Goal: Check status: Check status

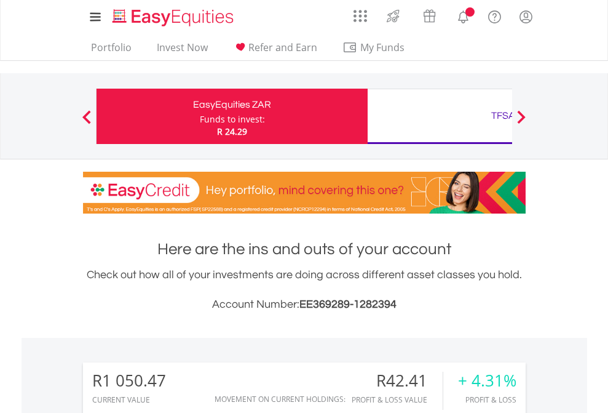
scroll to position [118, 193]
click at [200, 116] on div "Funds to invest:" at bounding box center [232, 119] width 65 height 12
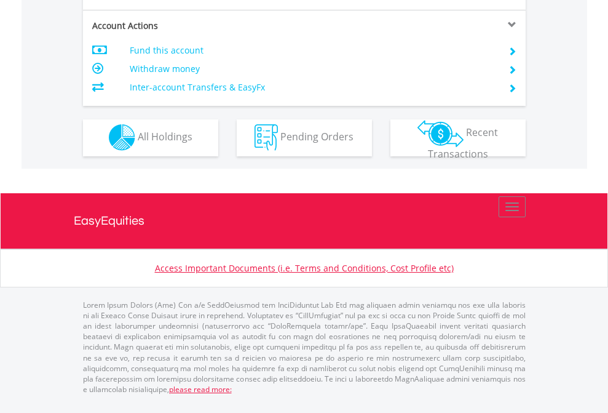
scroll to position [1150, 0]
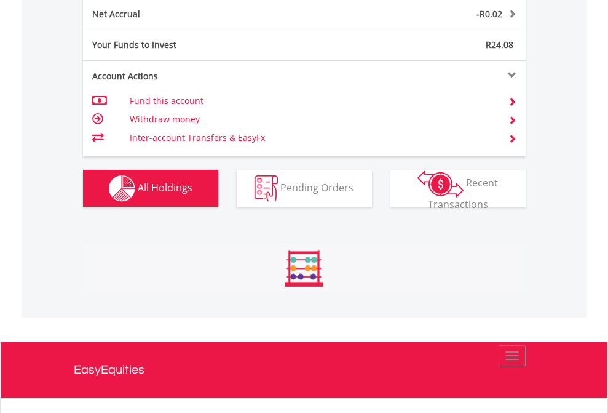
scroll to position [118, 193]
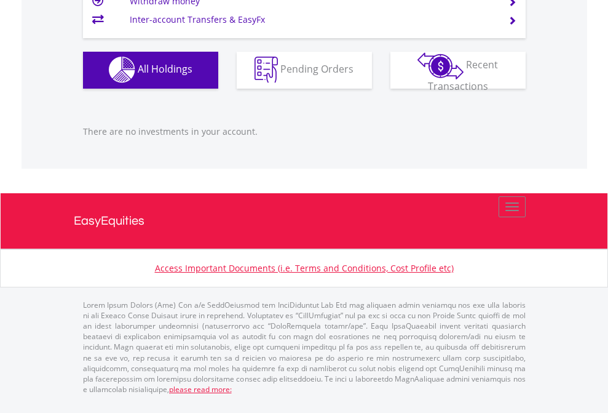
scroll to position [118, 193]
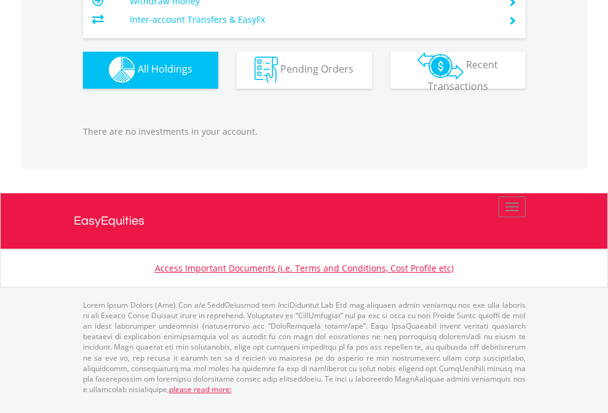
scroll to position [118, 193]
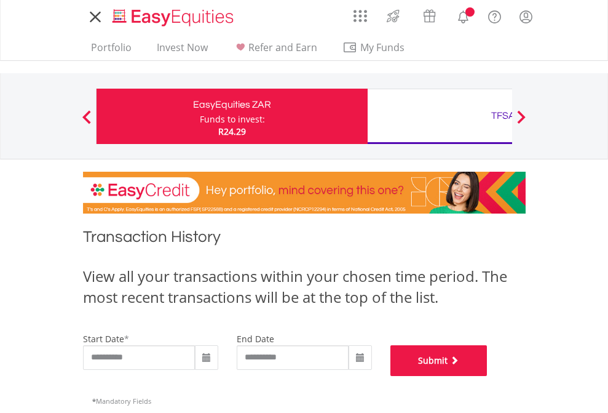
click at [488, 376] on button "Submit" at bounding box center [439, 360] width 97 height 31
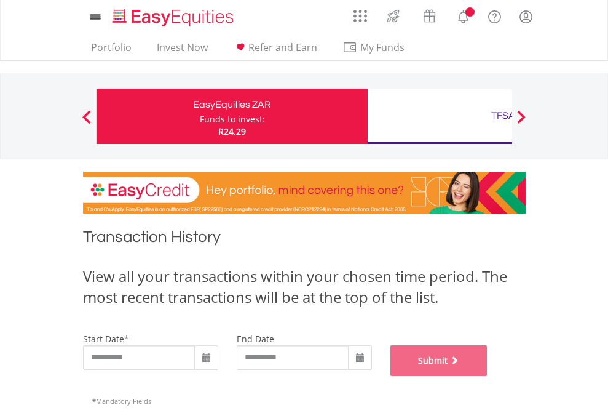
scroll to position [499, 0]
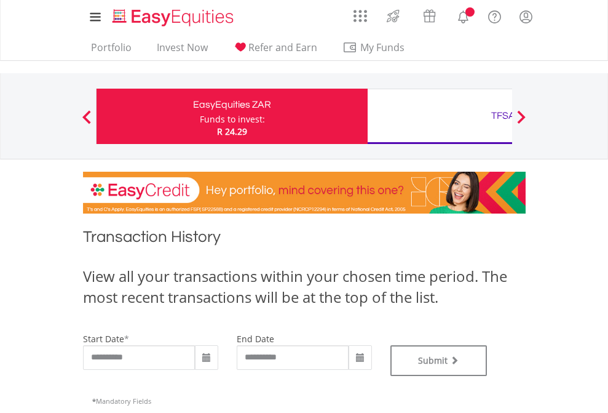
click at [440, 116] on div "TFSA" at bounding box center [503, 115] width 256 height 17
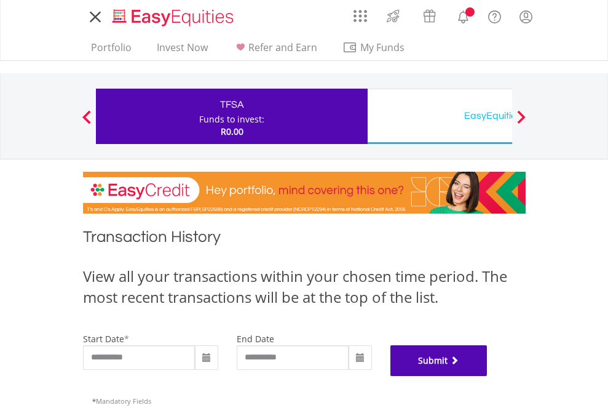
click at [488, 376] on button "Submit" at bounding box center [439, 360] width 97 height 31
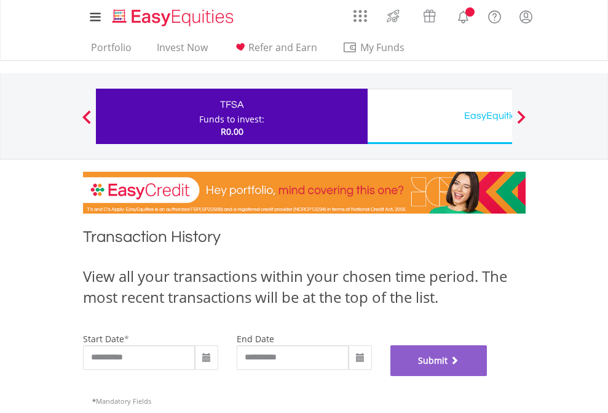
scroll to position [499, 0]
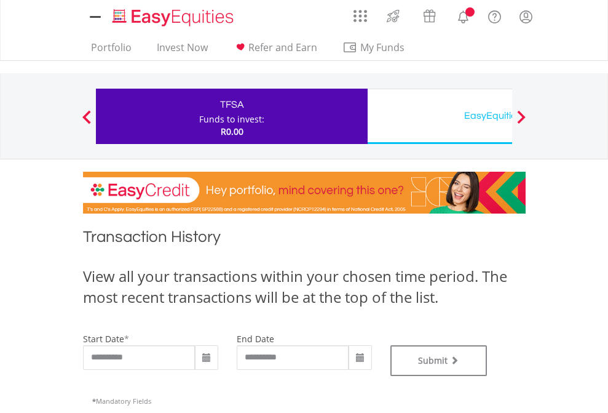
click at [440, 116] on div "EasyEquities USD" at bounding box center [503, 115] width 256 height 17
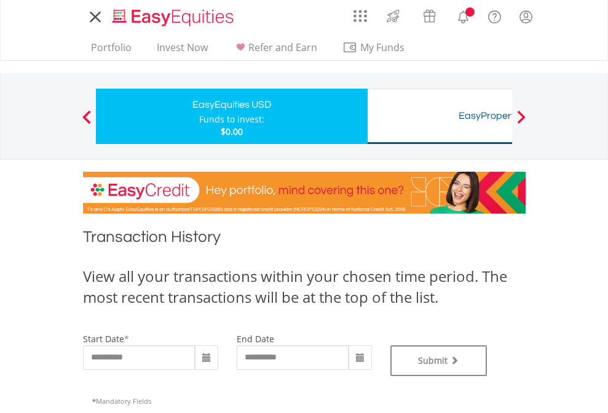
type input "**********"
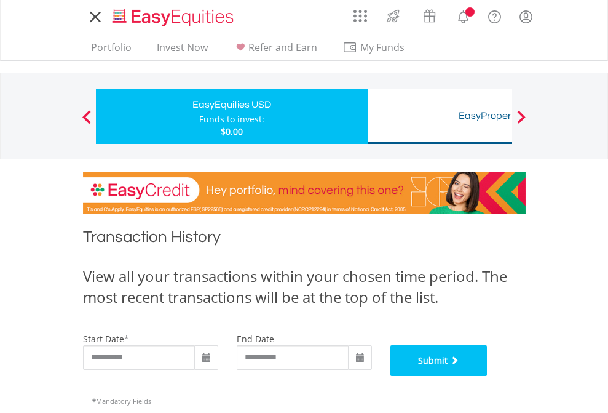
click at [488, 376] on button "Submit" at bounding box center [439, 360] width 97 height 31
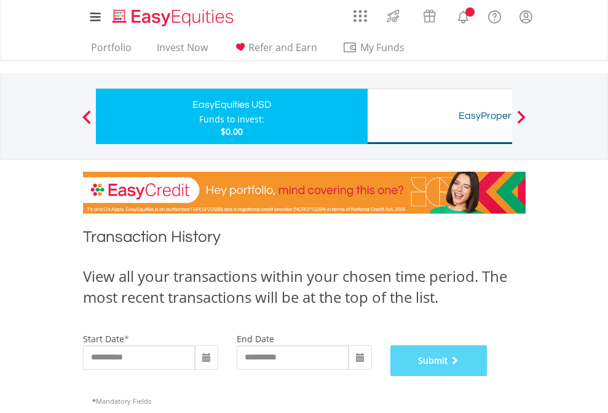
scroll to position [499, 0]
